Goal: Task Accomplishment & Management: Manage account settings

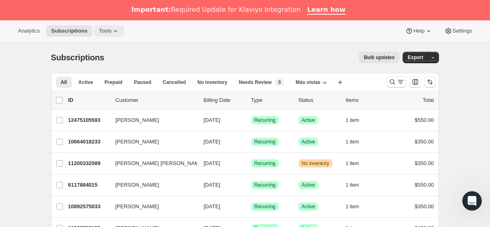
click at [107, 35] on button "Tools" at bounding box center [109, 30] width 31 height 11
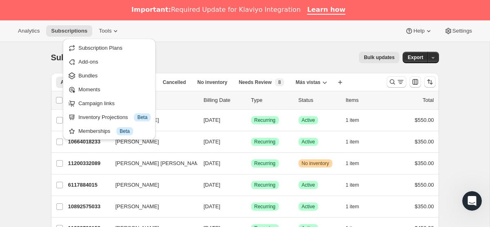
drag, startPoint x: 103, startPoint y: 79, endPoint x: 19, endPoint y: 78, distance: 84.1
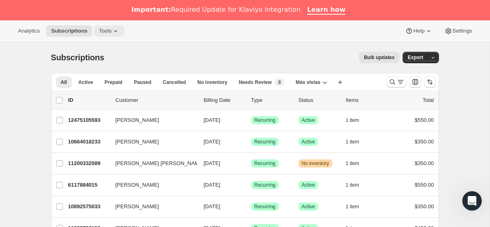
click at [107, 33] on span "Tools" at bounding box center [105, 31] width 13 height 7
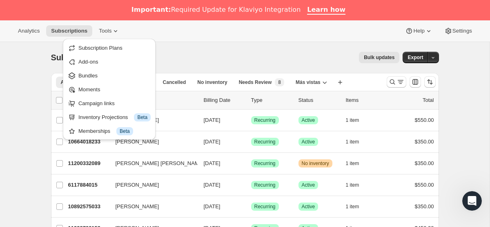
click at [96, 68] on ul "Subscription Plans Add-ons Bundles Moments Campaign links Inventory Projections…" at bounding box center [109, 89] width 88 height 96
click at [96, 66] on button "Add-ons" at bounding box center [109, 61] width 88 height 13
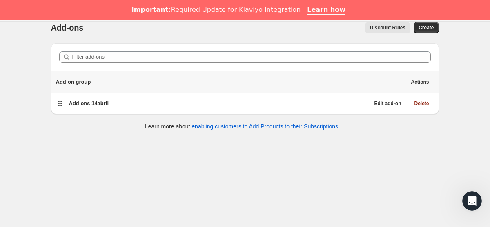
scroll to position [32, 0]
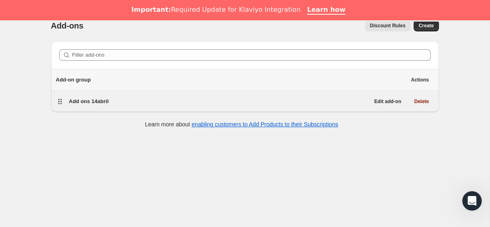
click at [94, 104] on span "Add ons 14abril" at bounding box center [89, 101] width 40 height 6
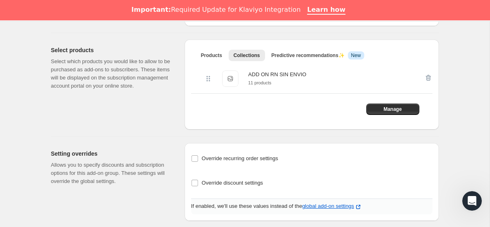
scroll to position [213, 0]
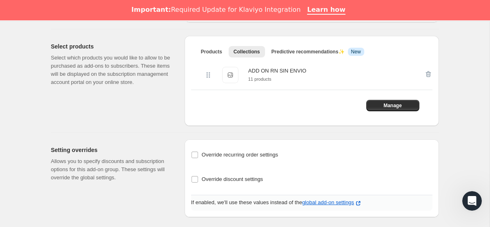
click at [271, 78] on small "11 products" at bounding box center [259, 79] width 23 height 5
click at [383, 106] on span "Manage" at bounding box center [392, 105] width 18 height 7
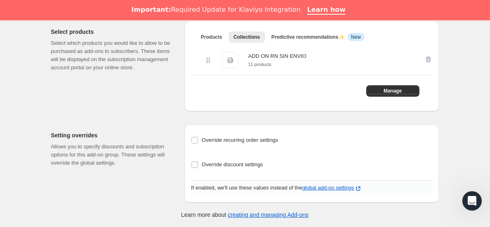
scroll to position [203, 0]
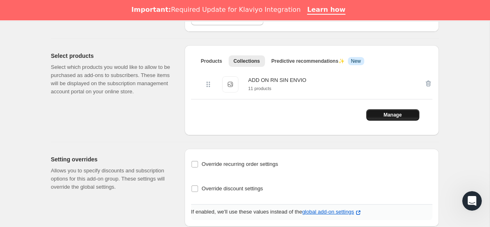
click at [383, 115] on span "Manage" at bounding box center [392, 115] width 18 height 7
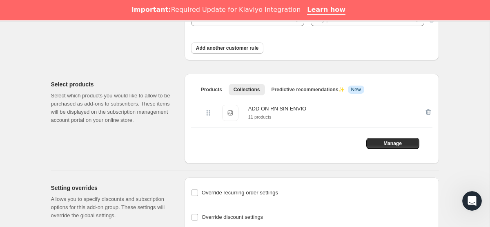
scroll to position [173, 0]
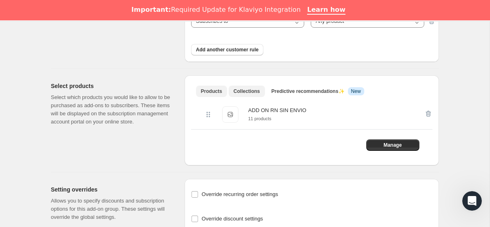
click at [218, 92] on span "Products" at bounding box center [211, 91] width 21 height 7
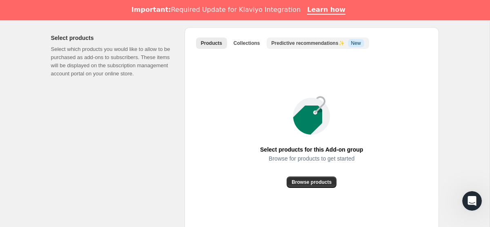
click at [289, 46] on span "Predictive recommendations ✨" at bounding box center [307, 43] width 73 height 6
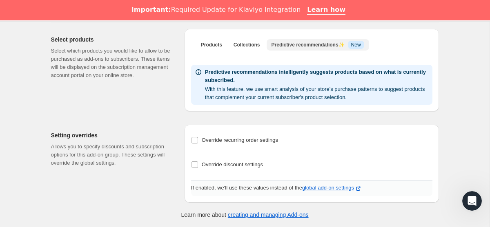
scroll to position [220, 0]
click at [212, 44] on span "Products" at bounding box center [211, 45] width 21 height 7
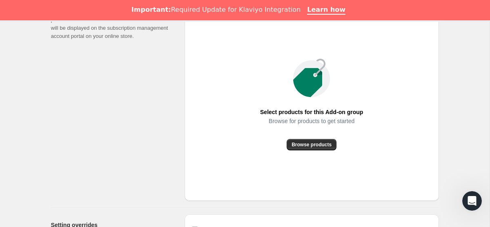
scroll to position [259, 0]
click at [306, 146] on span "Browse products" at bounding box center [311, 144] width 40 height 7
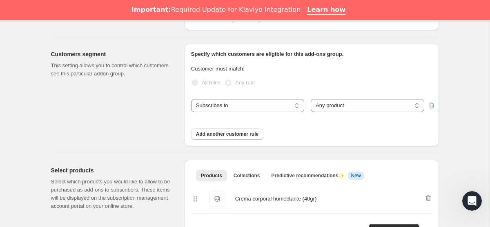
scroll to position [0, 0]
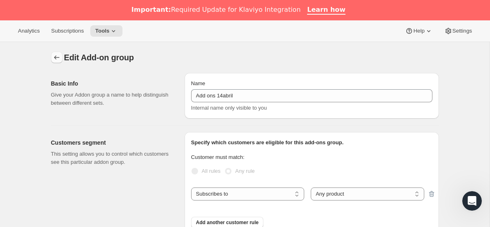
click at [57, 60] on icon "Addon groups" at bounding box center [57, 57] width 8 height 8
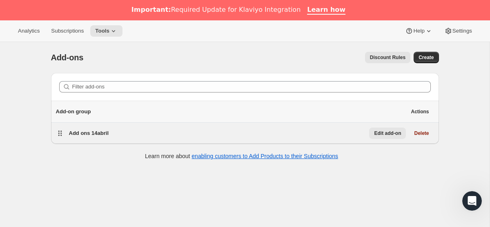
click at [389, 136] on span "Edit add-on" at bounding box center [387, 133] width 27 height 7
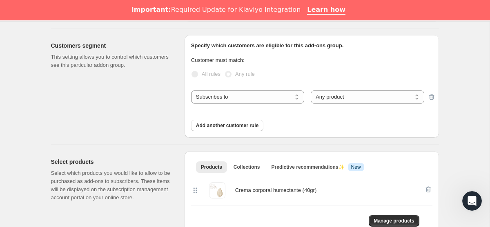
scroll to position [97, 0]
click at [268, 103] on select "Subscribes to Shipping address is Customer tags" at bounding box center [247, 97] width 113 height 13
click at [335, 101] on select "Any product Specific products Specific product variants" at bounding box center [367, 97] width 113 height 13
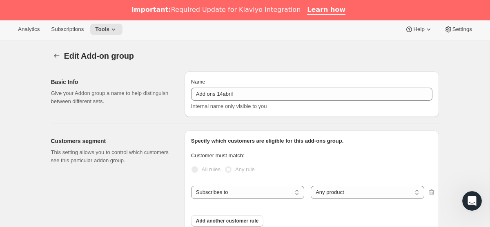
scroll to position [0, 0]
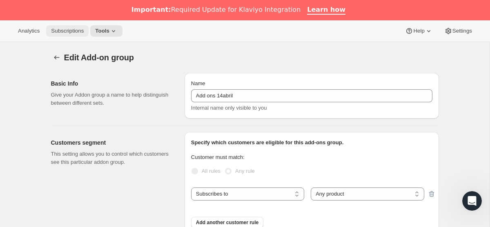
click at [72, 29] on span "Subscriptions" at bounding box center [67, 31] width 33 height 7
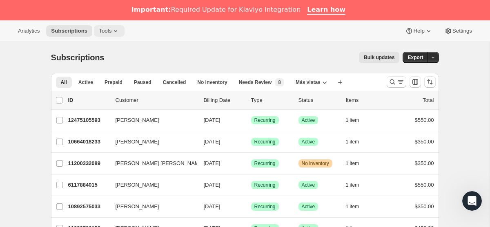
click at [109, 35] on button "Tools" at bounding box center [109, 30] width 31 height 11
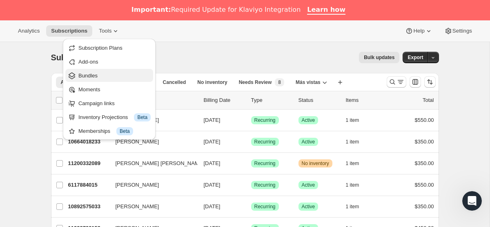
click at [101, 76] on span "Bundles" at bounding box center [114, 76] width 72 height 8
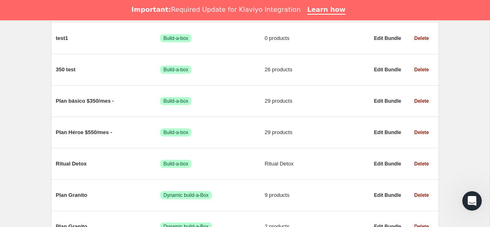
scroll to position [436, 0]
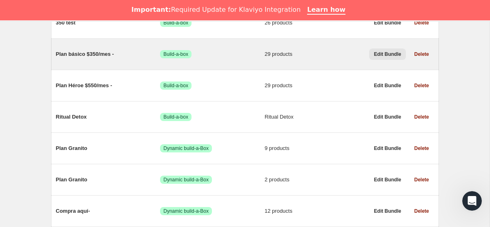
click at [393, 55] on span "Edit Bundle" at bounding box center [387, 54] width 27 height 7
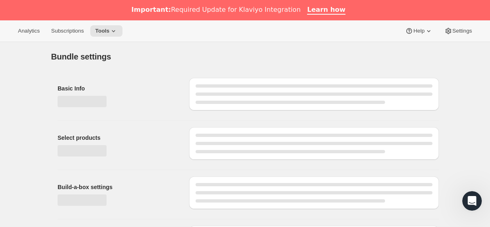
type input "Plan básico $350/mes -"
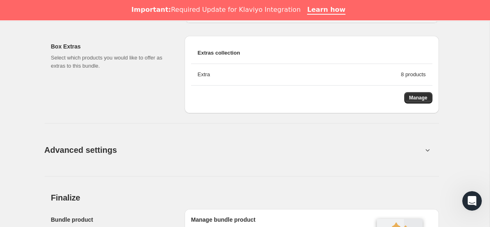
scroll to position [1239, 0]
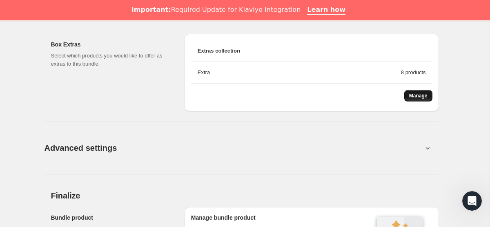
click at [410, 102] on button "Manage" at bounding box center [418, 95] width 28 height 11
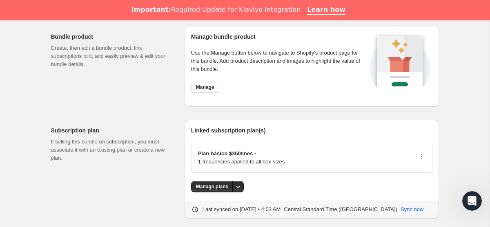
scroll to position [1409, 0]
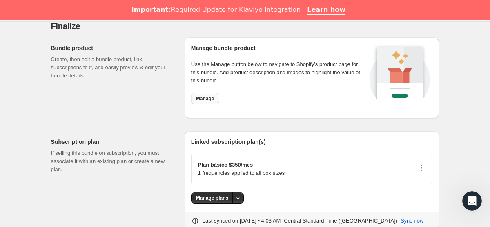
click at [210, 102] on span "Manage" at bounding box center [205, 98] width 18 height 7
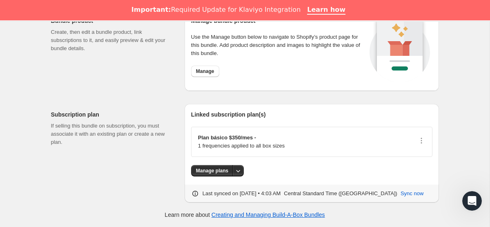
scroll to position [1452, 0]
click at [243, 171] on button "More actions" at bounding box center [237, 170] width 11 height 11
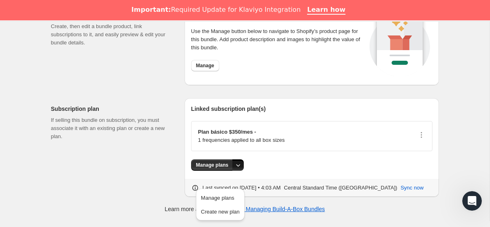
click at [243, 171] on button "More actions" at bounding box center [237, 165] width 11 height 11
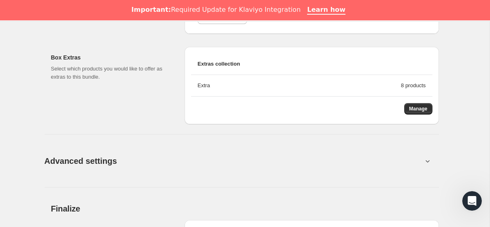
scroll to position [1232, 0]
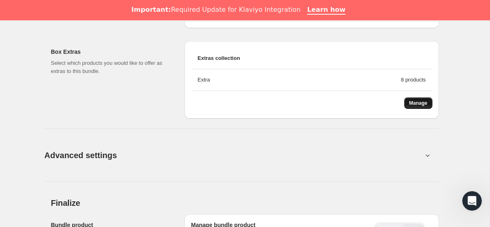
click at [420, 106] on span "Manage" at bounding box center [418, 103] width 18 height 7
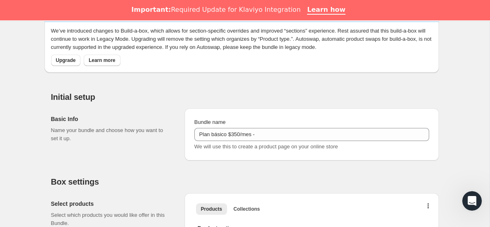
scroll to position [0, 0]
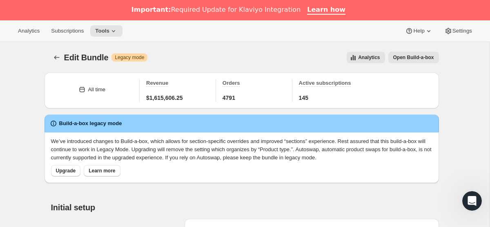
click at [420, 58] on span "Open Build-a-box" at bounding box center [413, 57] width 41 height 7
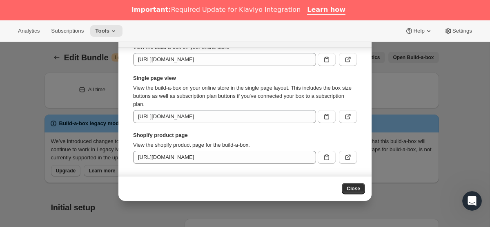
scroll to position [22, 0]
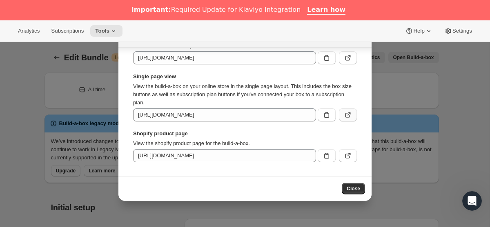
click at [345, 121] on button ":rr7:" at bounding box center [348, 115] width 18 height 13
